Goal: Find specific page/section: Find specific page/section

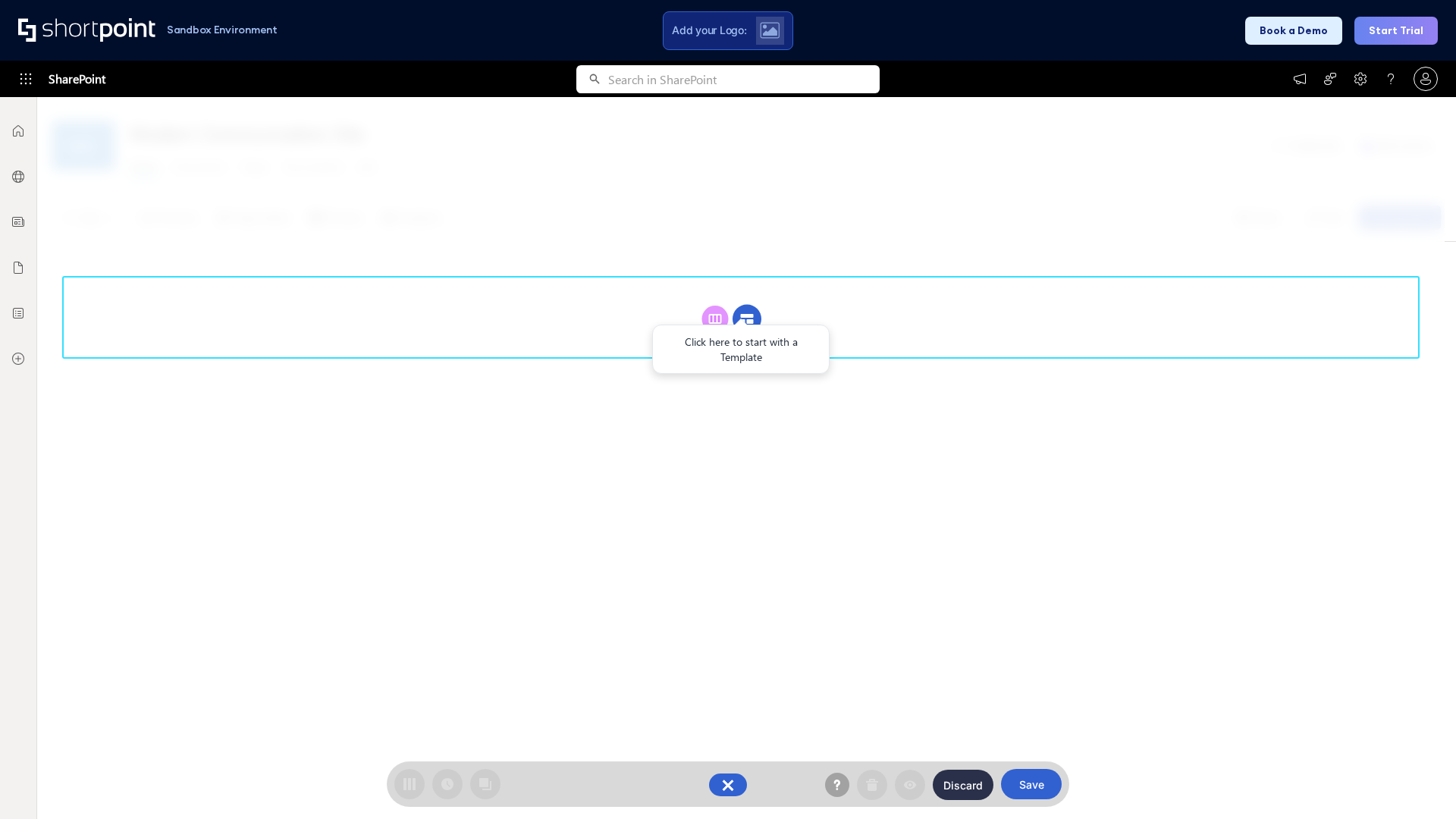
click at [748, 319] on circle at bounding box center [747, 319] width 29 height 29
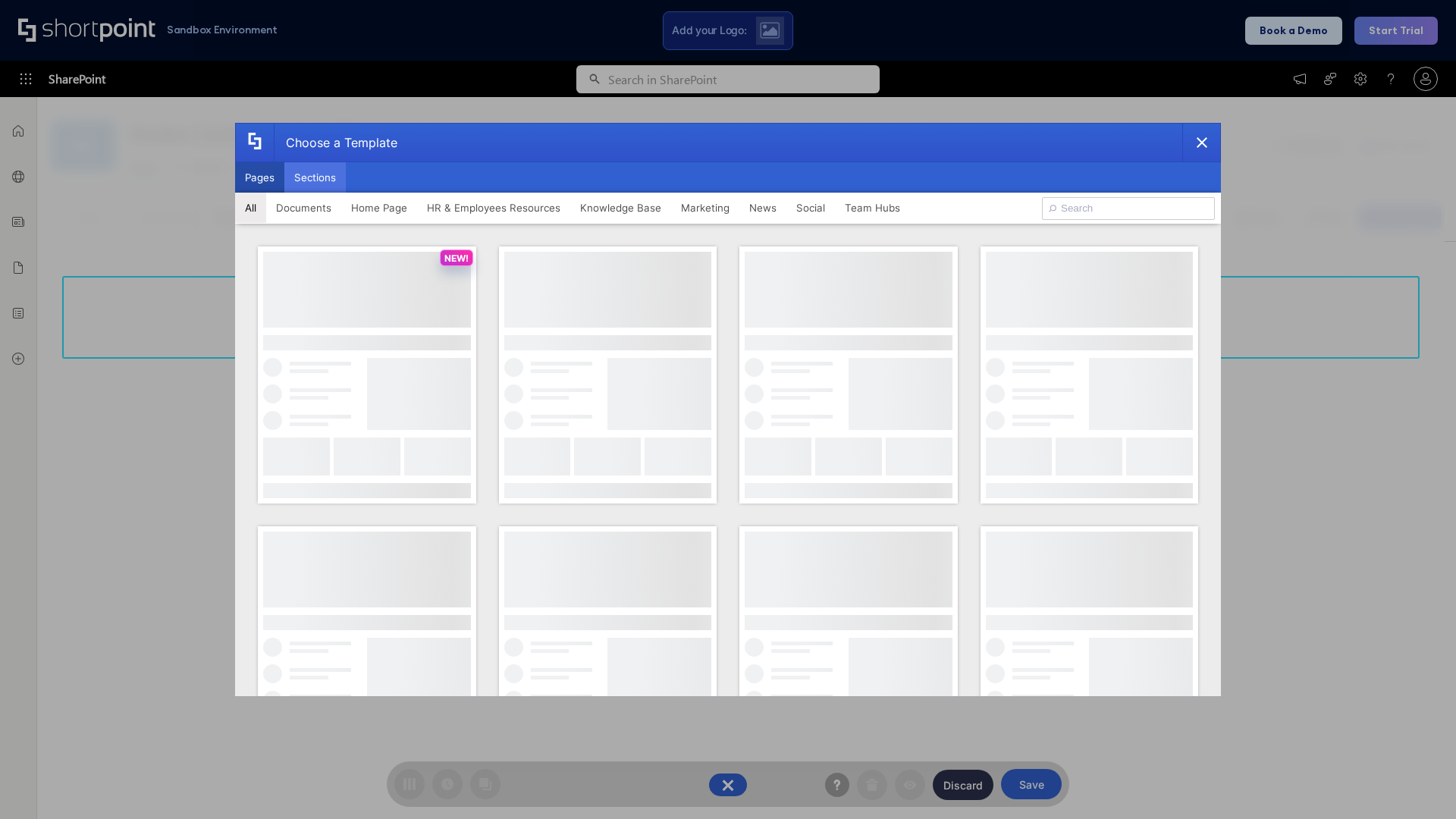
click at [315, 178] on button "Sections" at bounding box center [315, 177] width 61 height 31
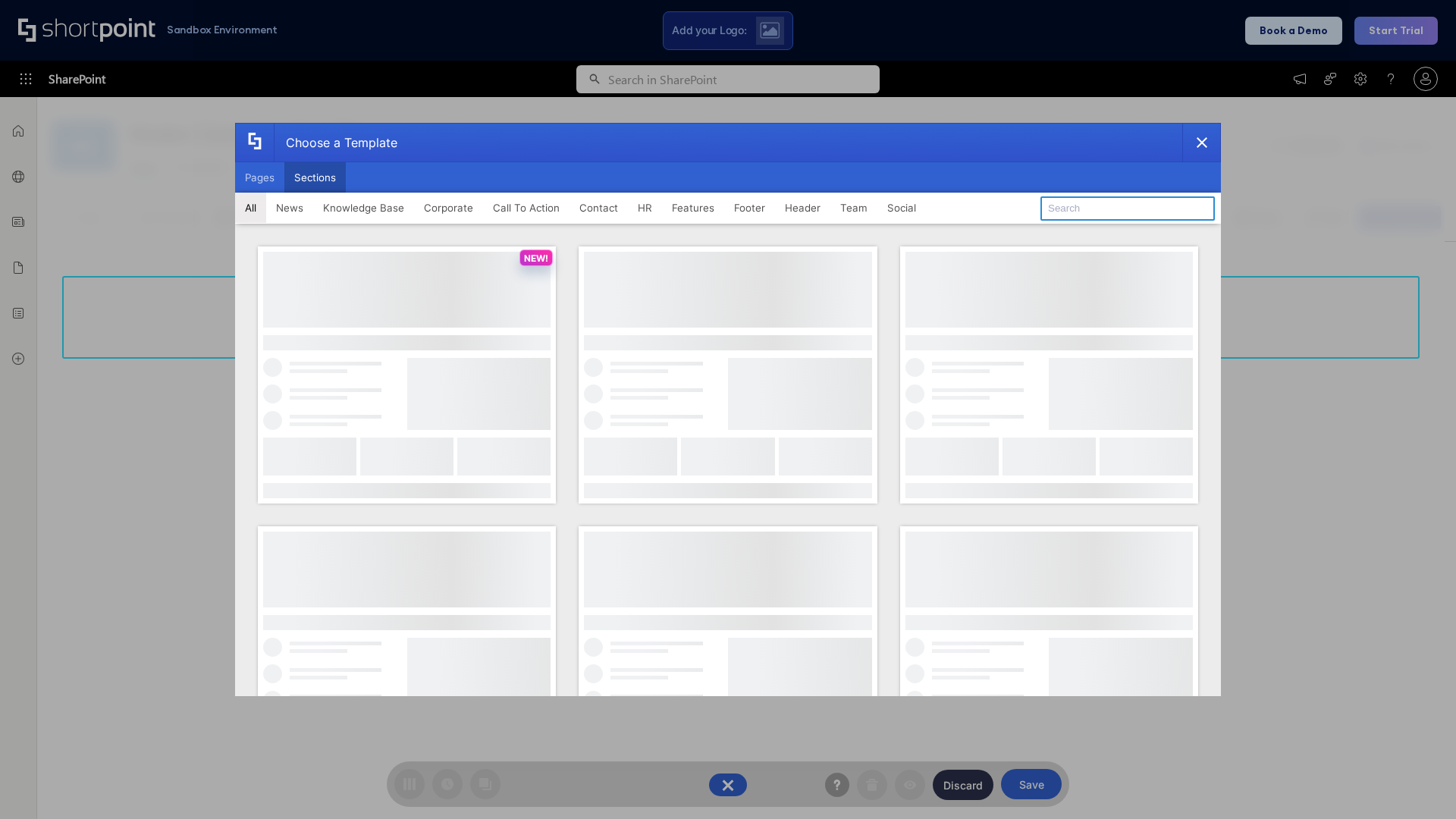
type input "Healthcare Events"
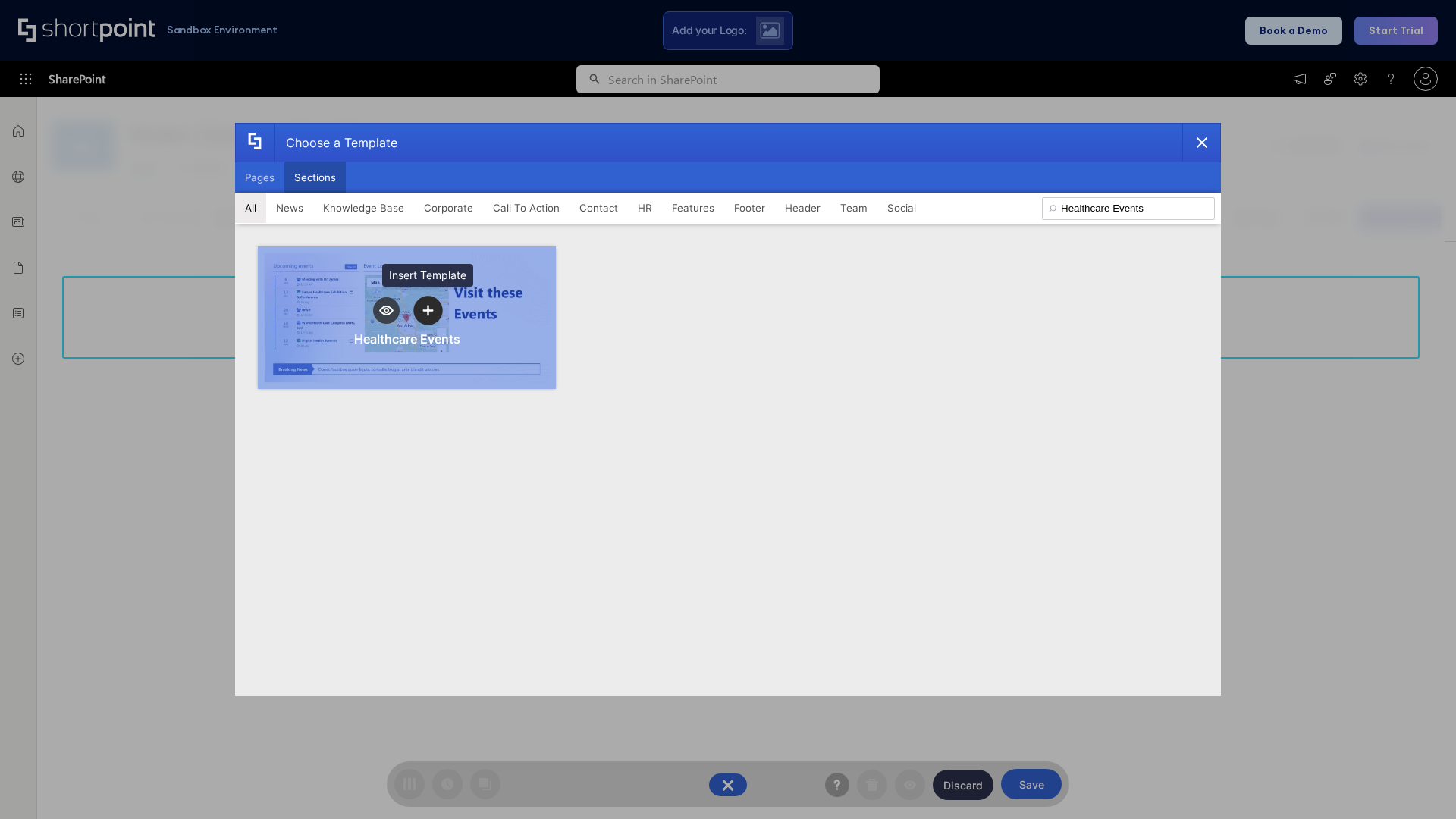
click at [428, 311] on icon "template selector" at bounding box center [428, 310] width 11 height 11
